Goal: Find specific page/section: Find specific page/section

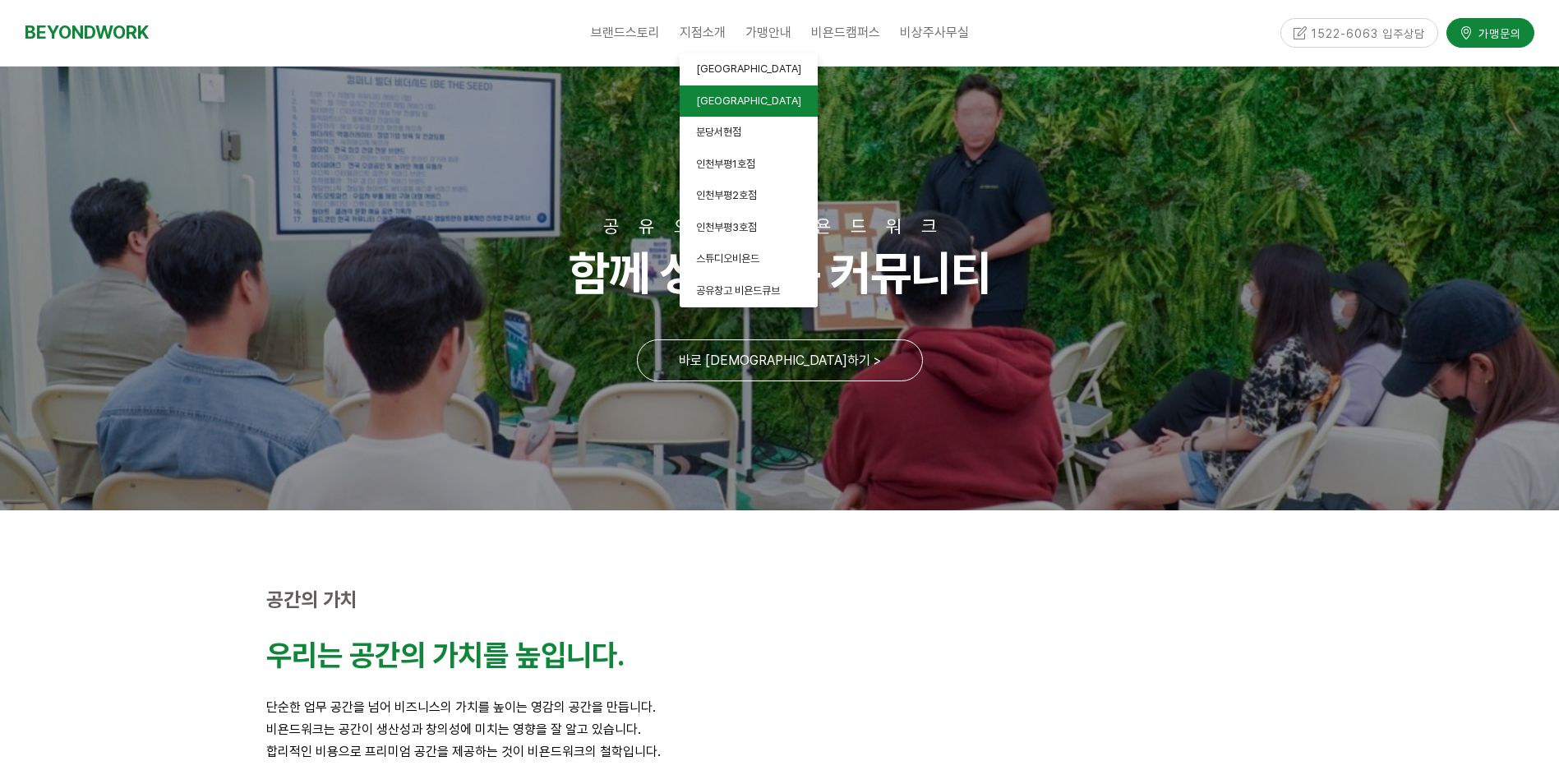
click at [751, 97] on link "[GEOGRAPHIC_DATA]" at bounding box center [749, 102] width 138 height 32
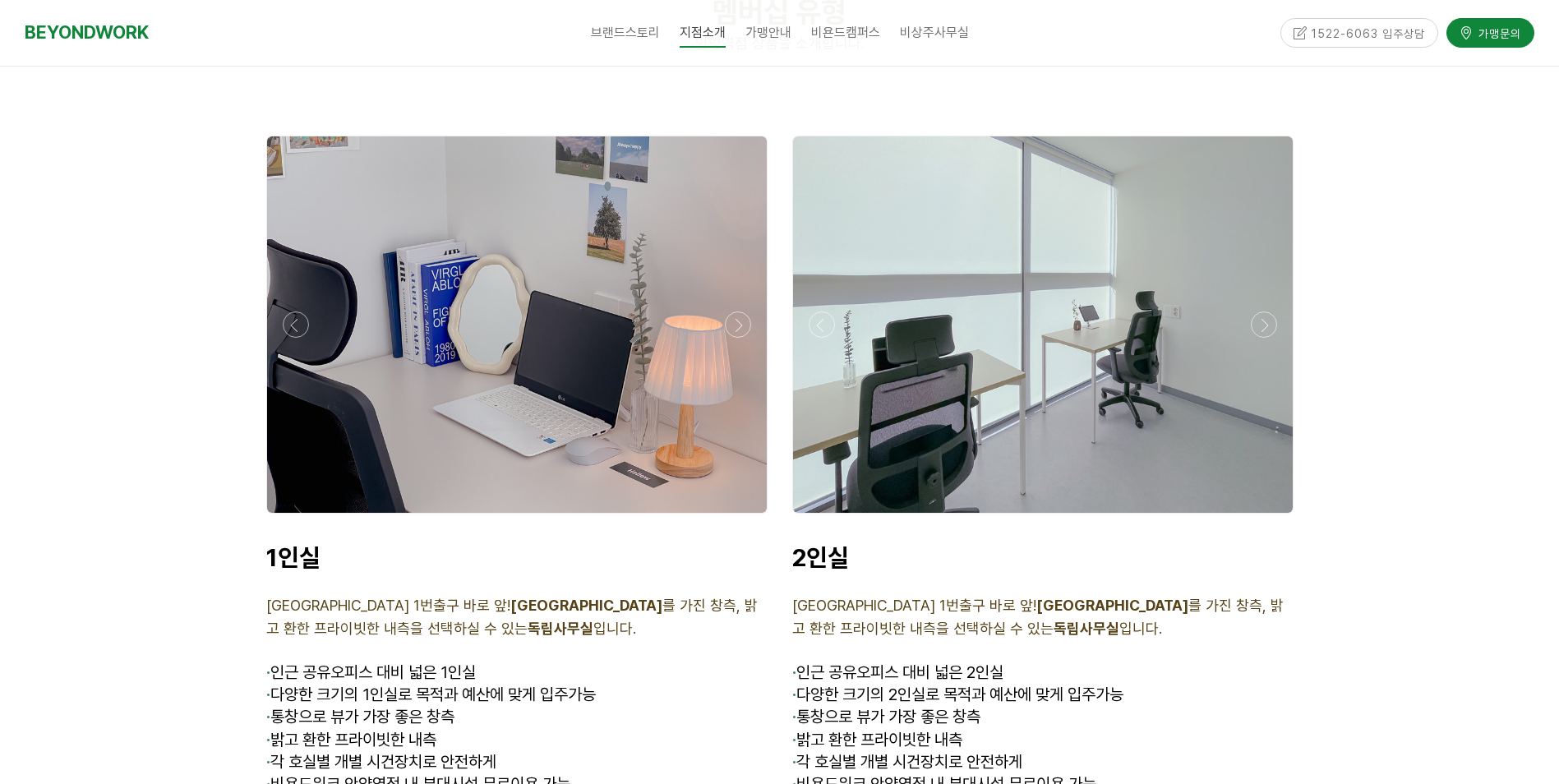
scroll to position [3780, 0]
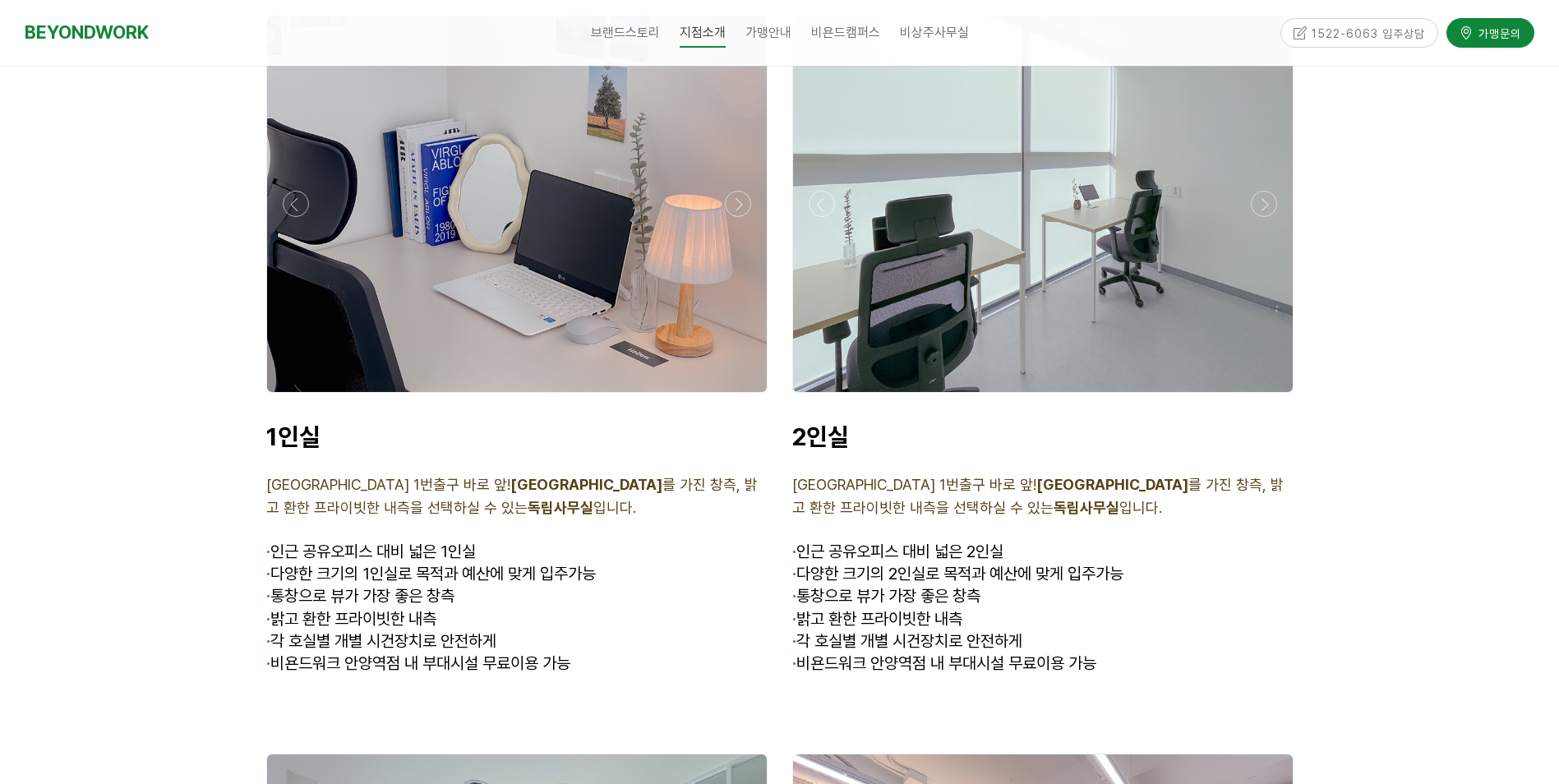
click at [406, 343] on div at bounding box center [517, 203] width 500 height 377
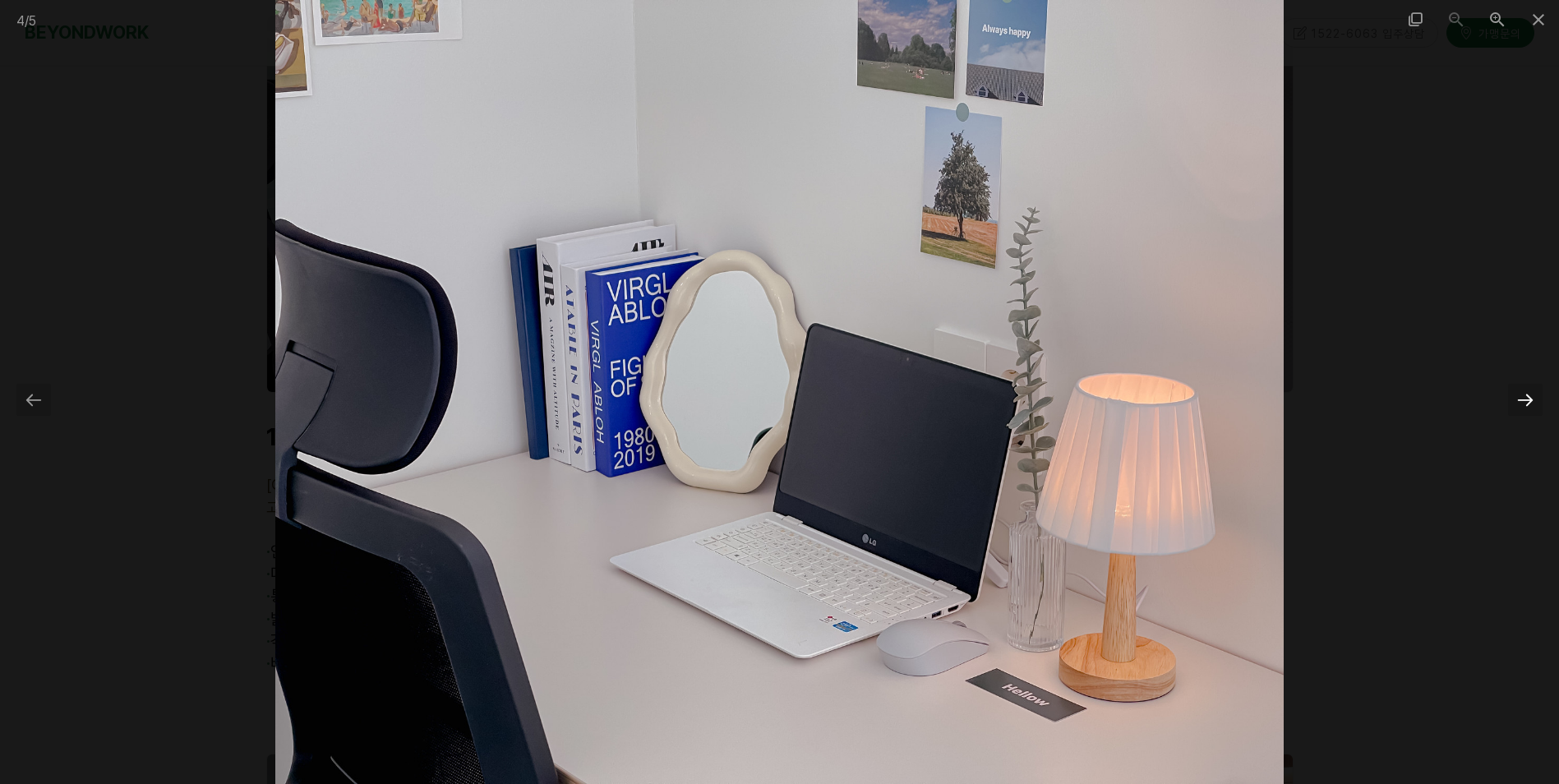
click at [1530, 395] on div at bounding box center [1525, 400] width 35 height 32
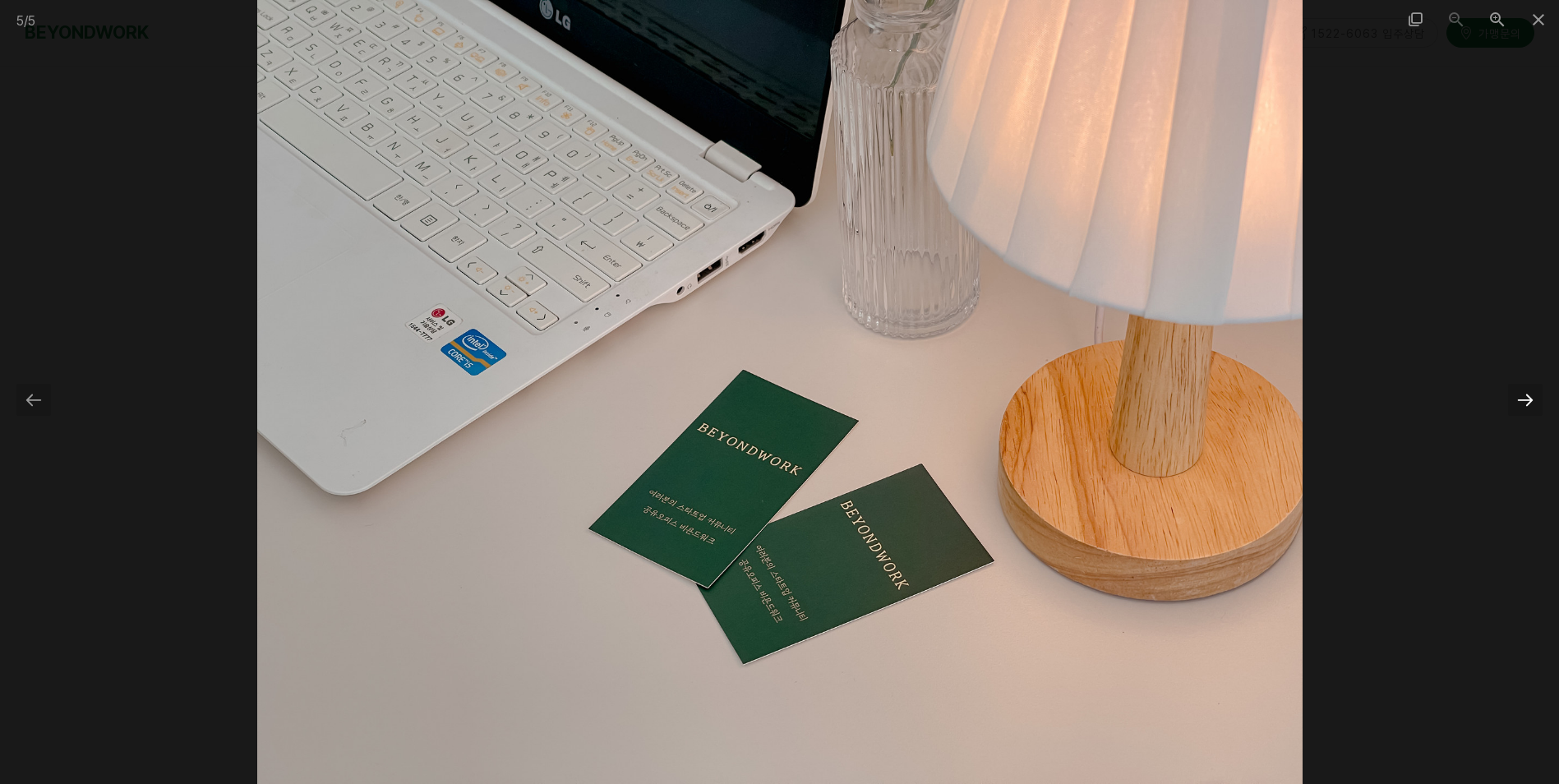
click at [1530, 395] on div at bounding box center [1525, 400] width 35 height 32
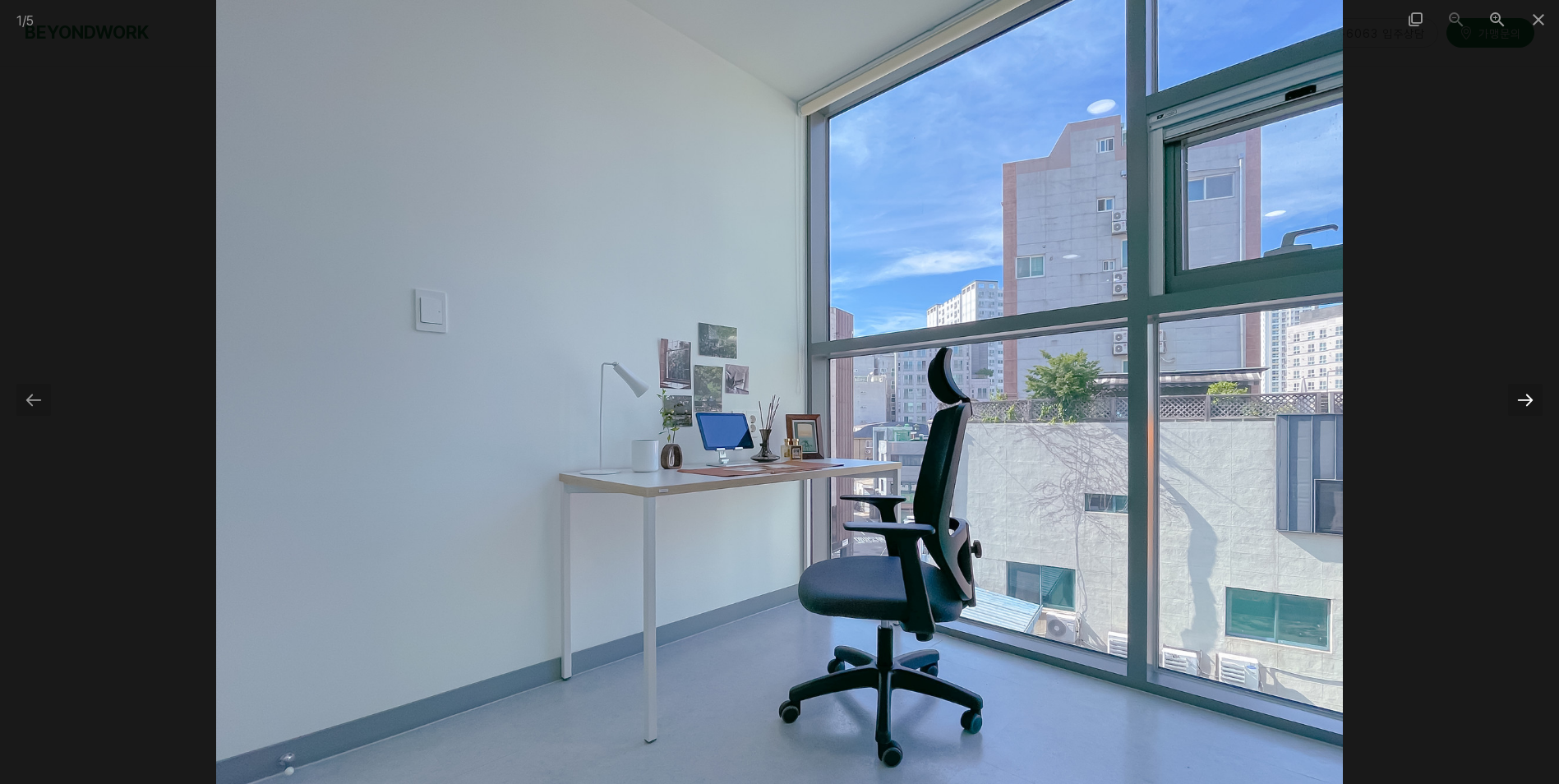
click at [1530, 395] on div at bounding box center [1525, 400] width 35 height 32
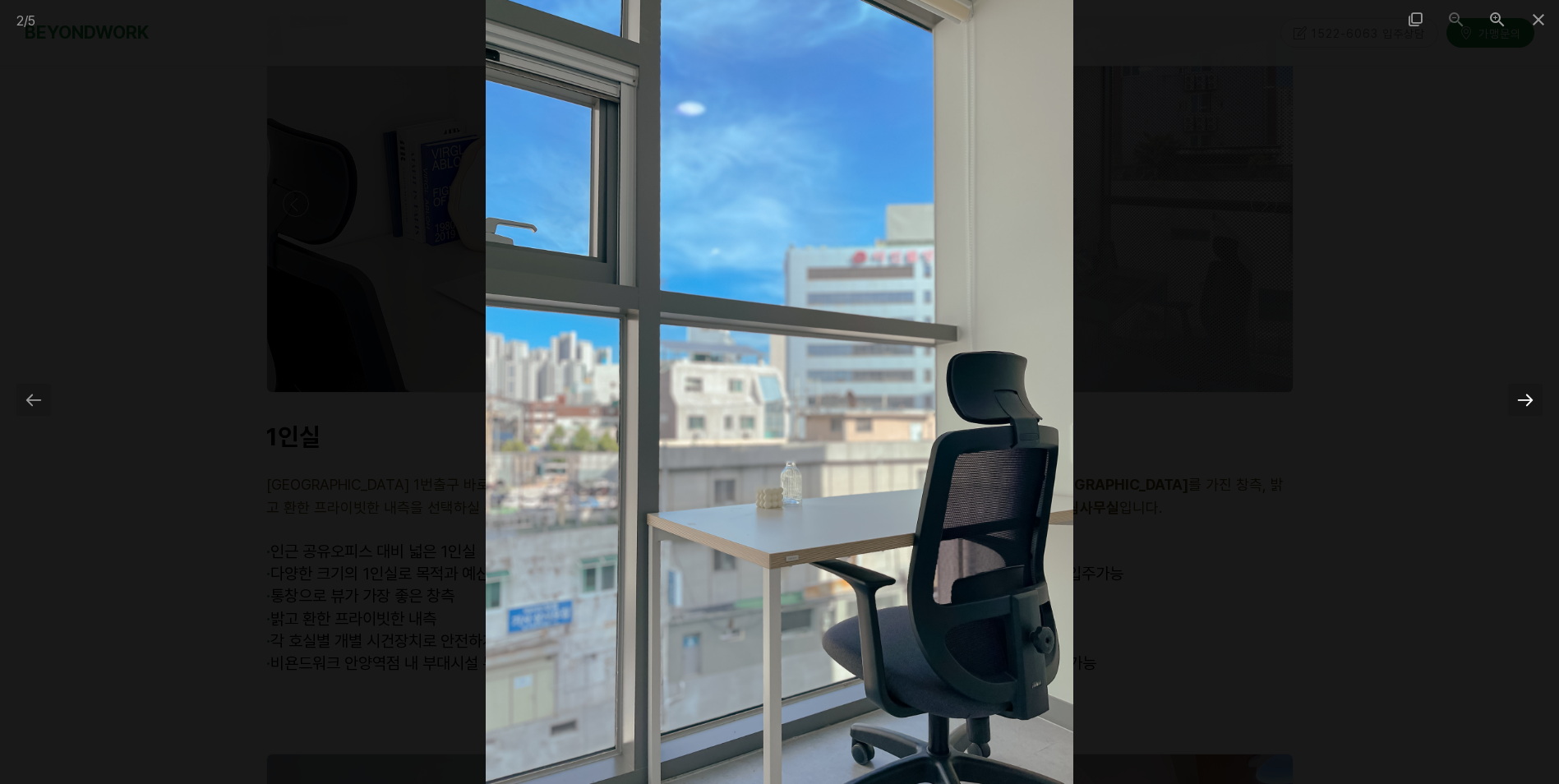
click at [1530, 395] on div at bounding box center [1525, 400] width 35 height 32
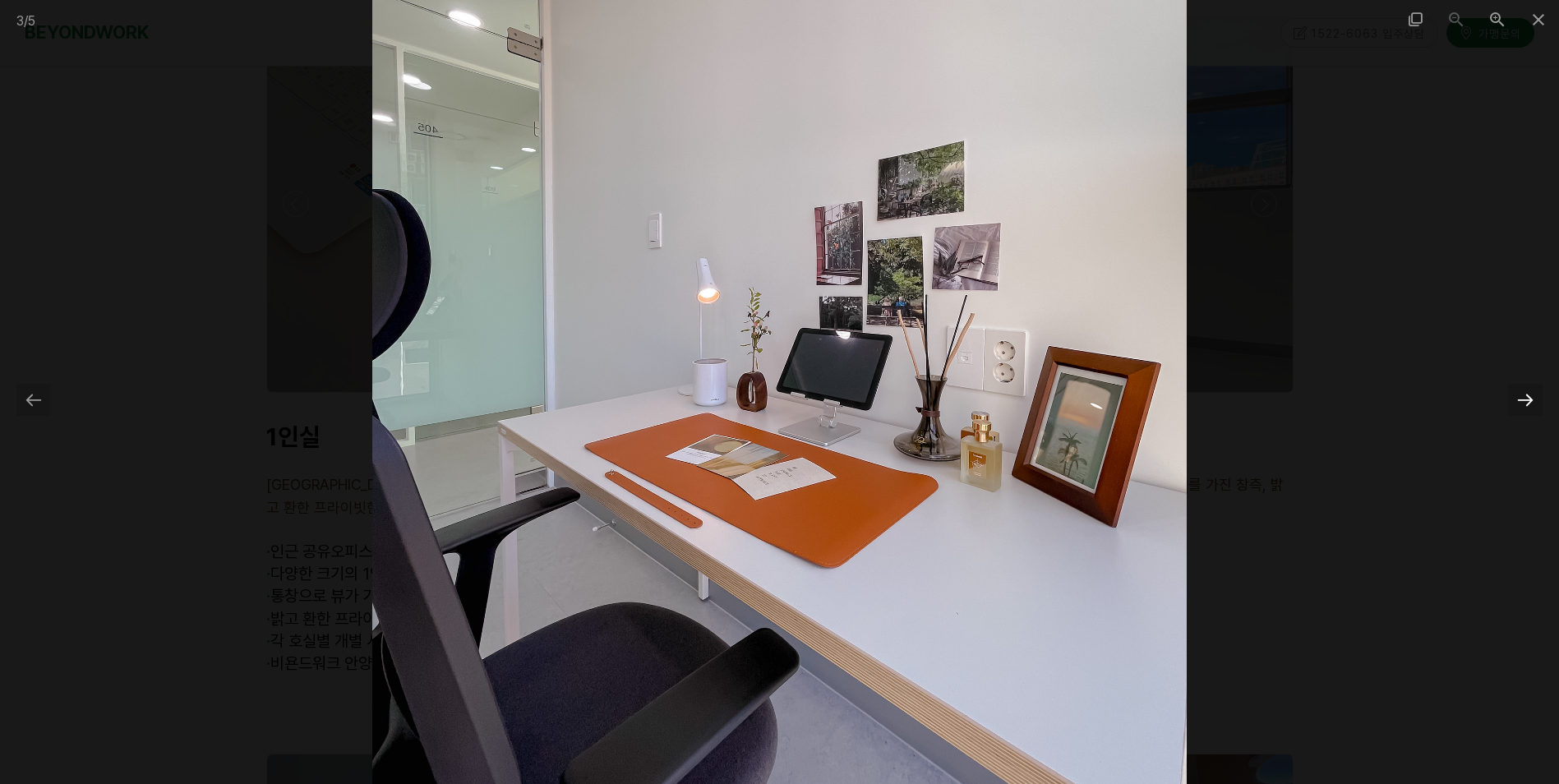
click at [1530, 395] on div at bounding box center [1525, 400] width 35 height 32
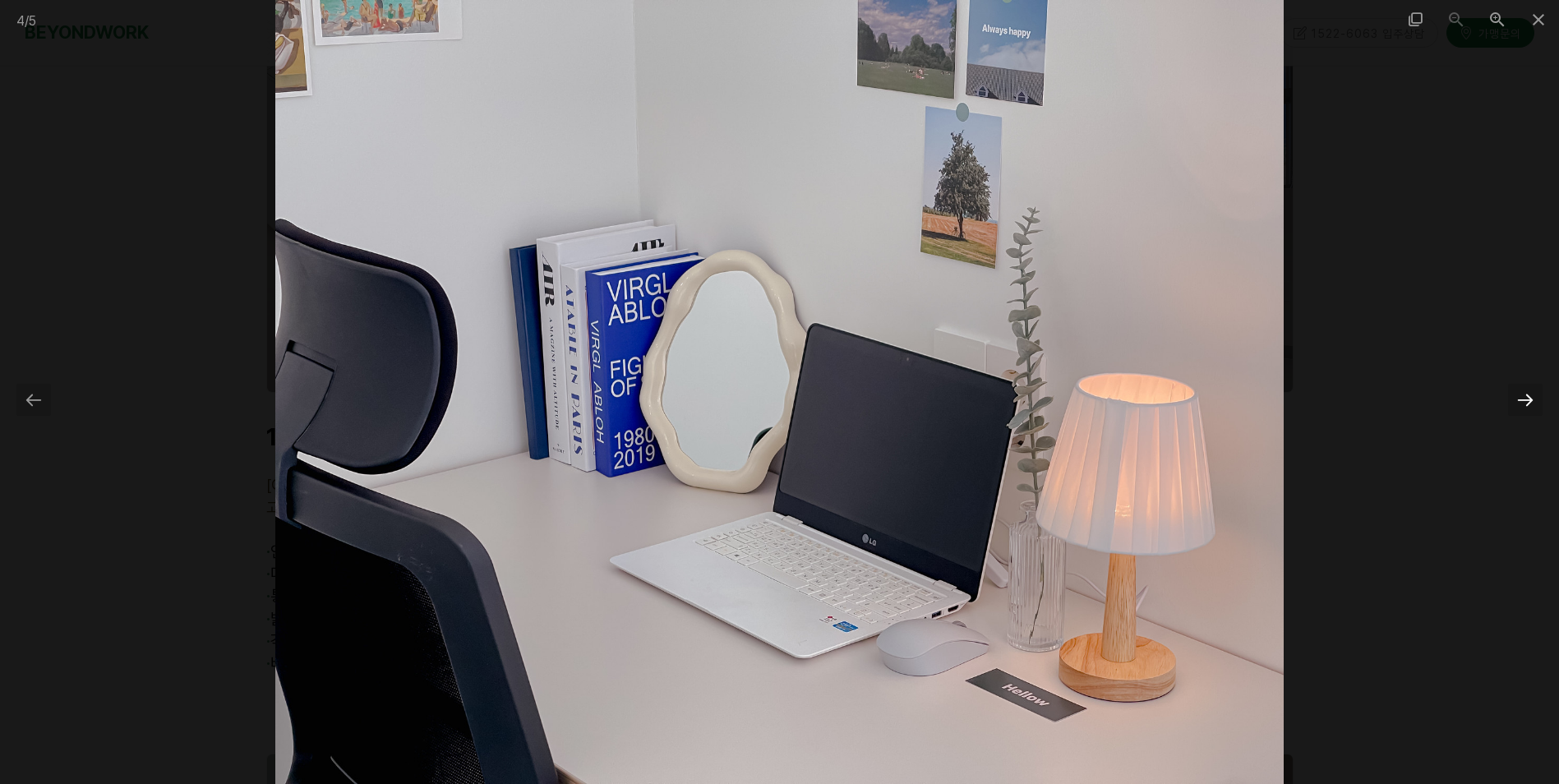
click at [1530, 395] on div at bounding box center [1525, 400] width 35 height 32
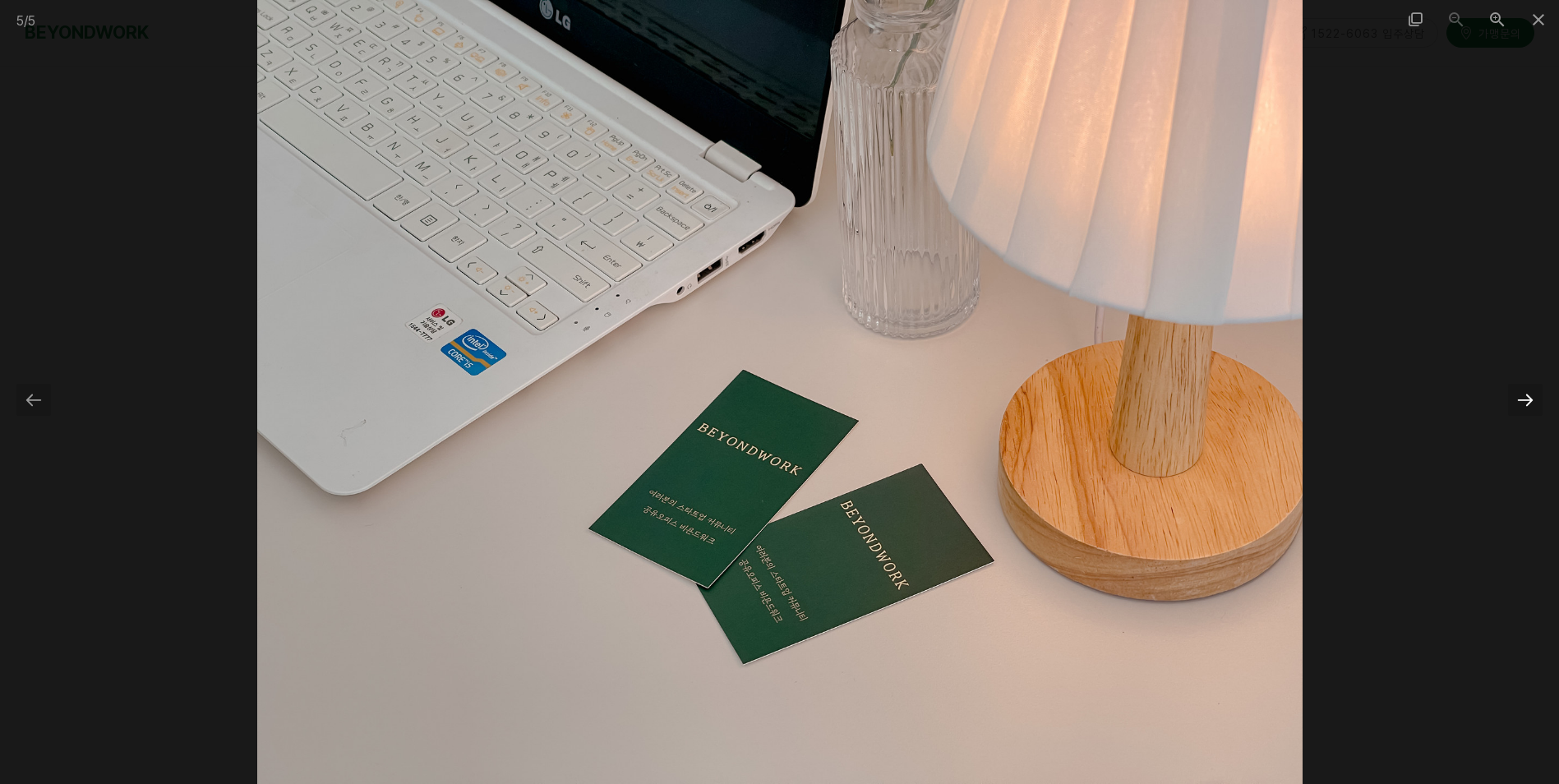
click at [1530, 395] on div at bounding box center [1525, 400] width 35 height 32
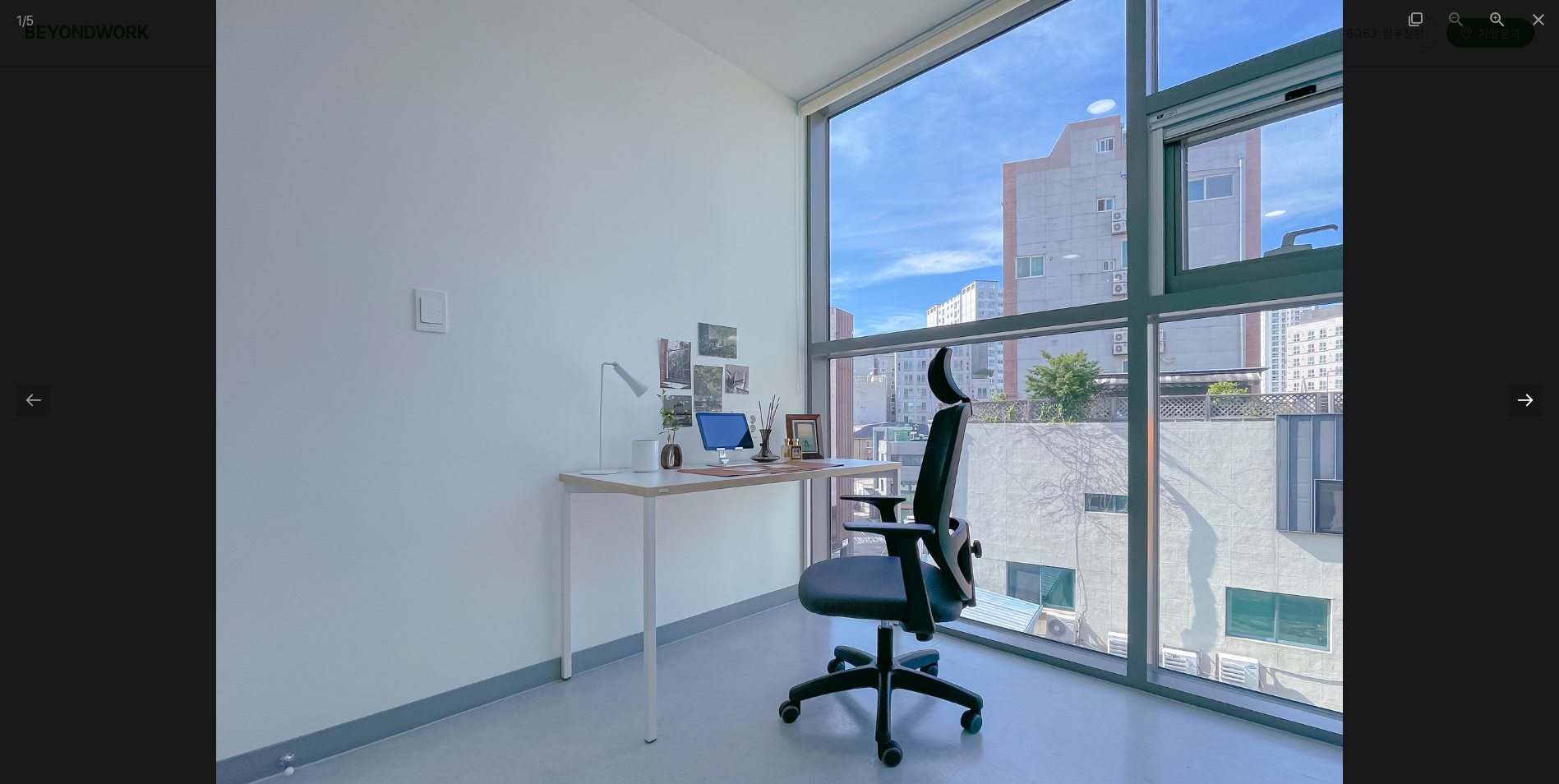
click at [1530, 394] on div at bounding box center [1525, 400] width 35 height 32
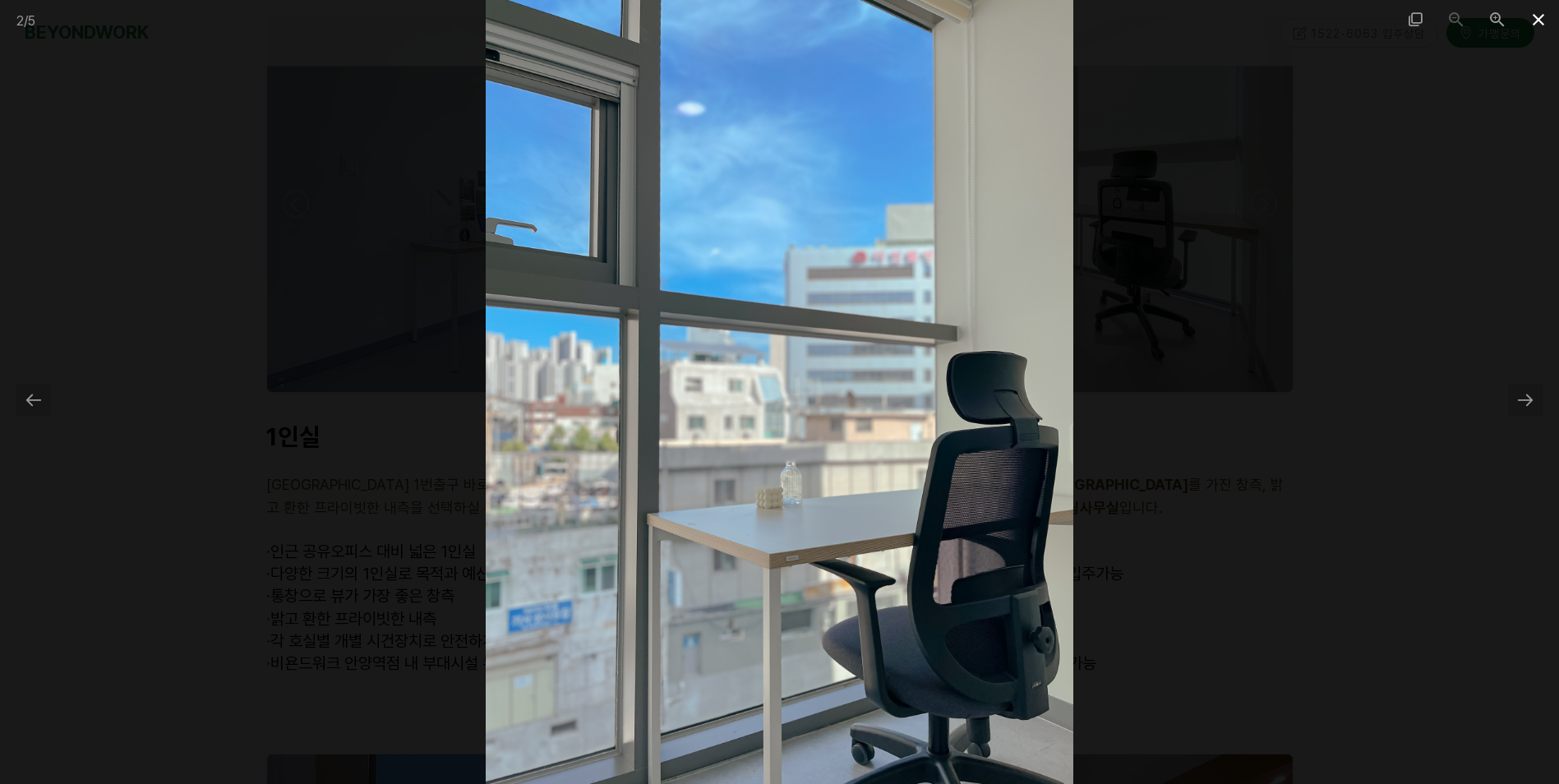
click at [1543, 18] on span at bounding box center [1539, 19] width 41 height 39
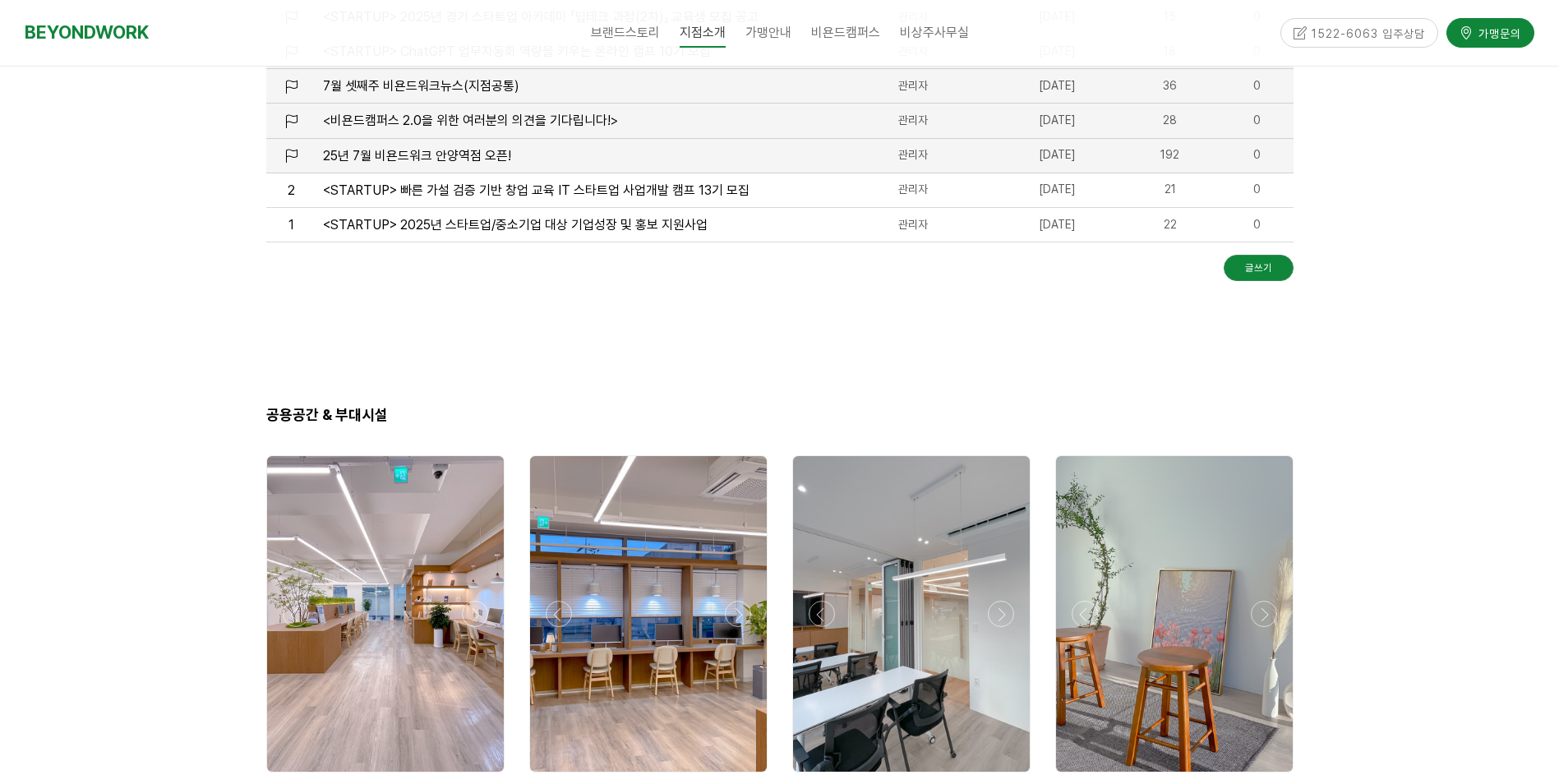
scroll to position [1886, 0]
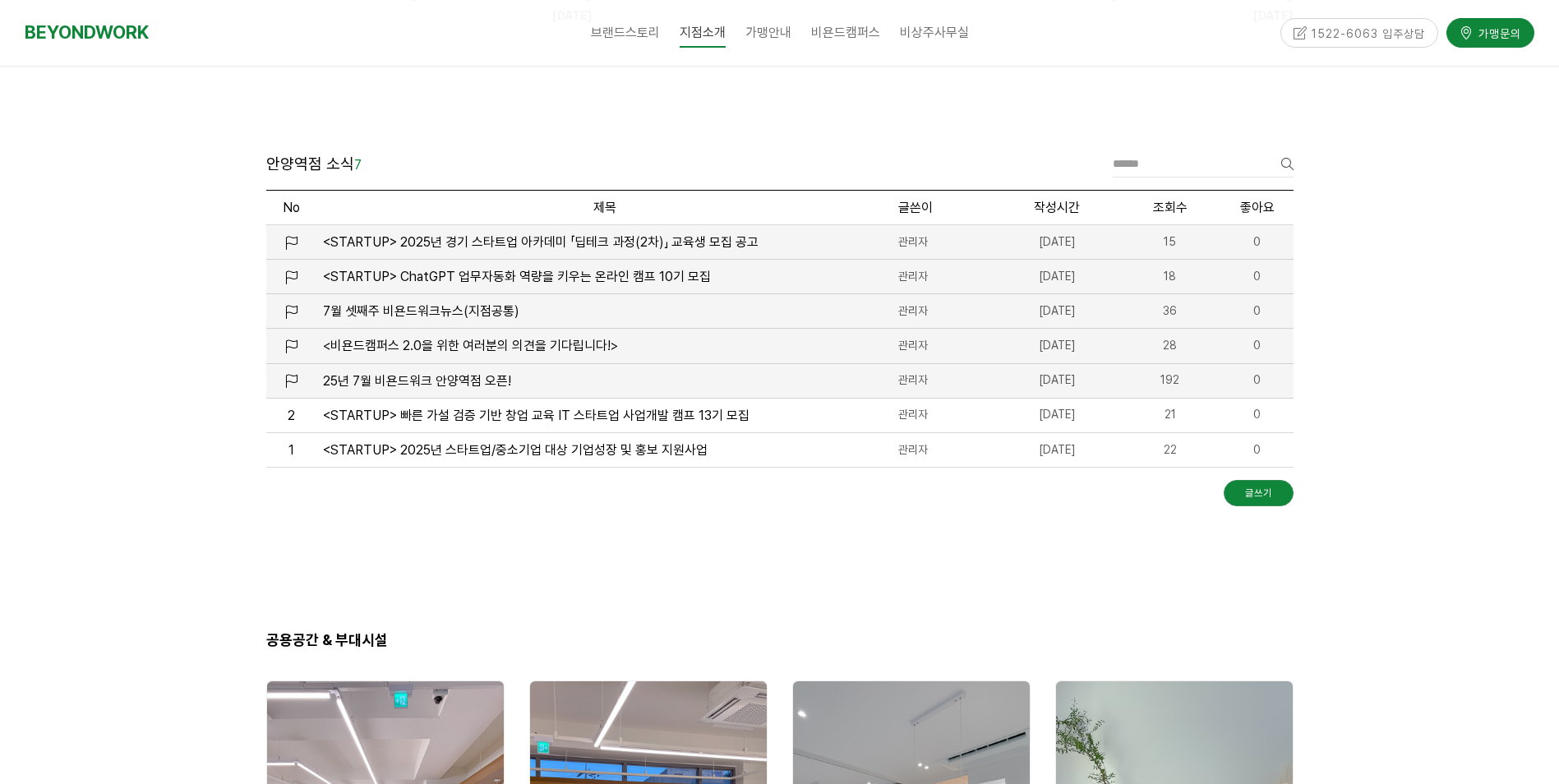
drag, startPoint x: 867, startPoint y: 428, endPoint x: 838, endPoint y: 412, distance: 33.1
